Goal: Information Seeking & Learning: Learn about a topic

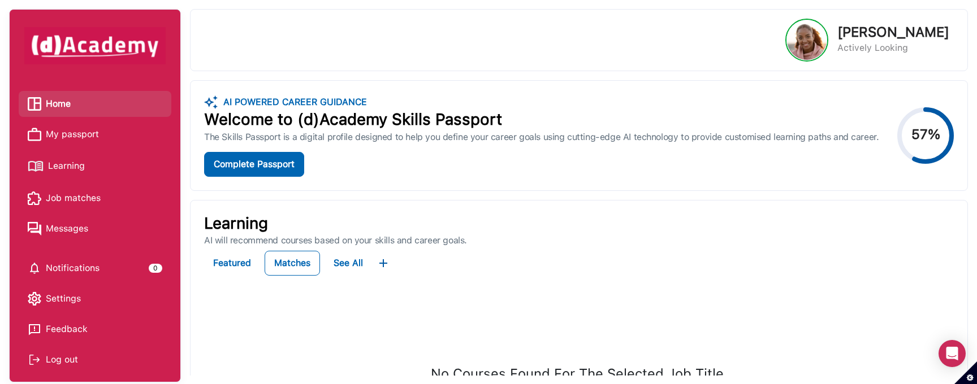
click at [98, 168] on link "Learning" at bounding box center [95, 167] width 135 height 20
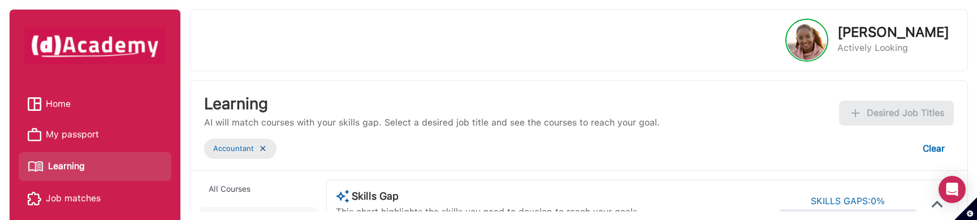
click at [263, 148] on img at bounding box center [262, 149] width 9 height 10
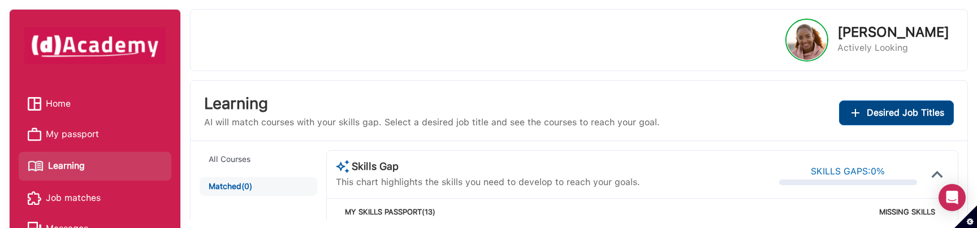
click at [906, 112] on span "Desired Job Titles" at bounding box center [905, 113] width 77 height 16
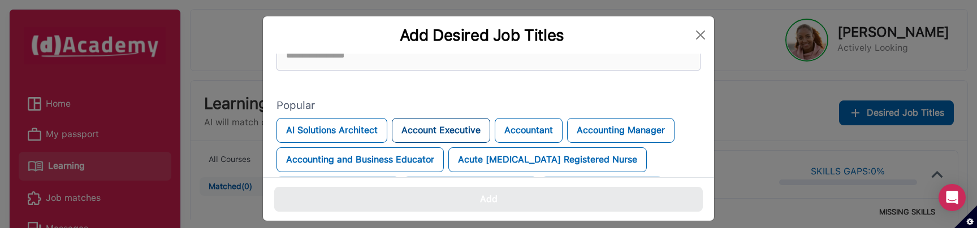
scroll to position [36, 0]
click at [518, 132] on button "Accountant" at bounding box center [529, 129] width 68 height 25
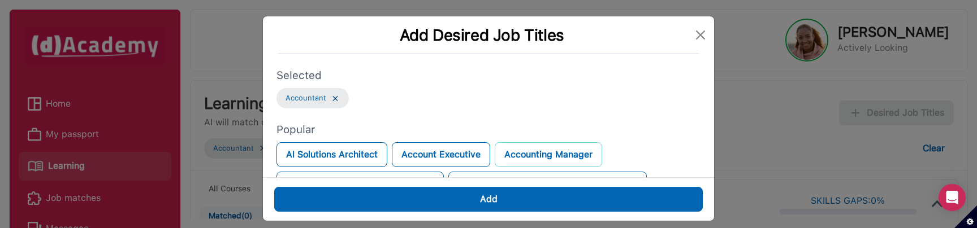
scroll to position [53, 0]
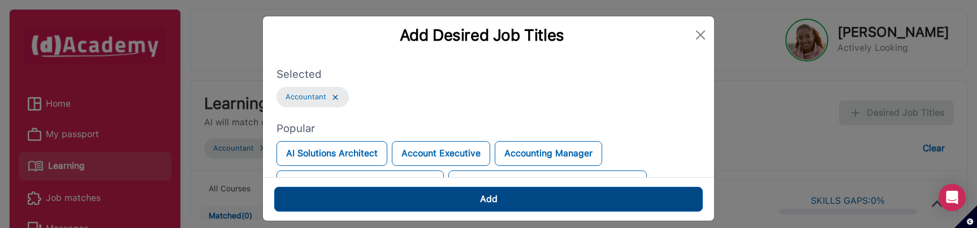
click at [478, 199] on button "Add" at bounding box center [488, 199] width 429 height 25
